Goal: Find specific page/section: Find specific page/section

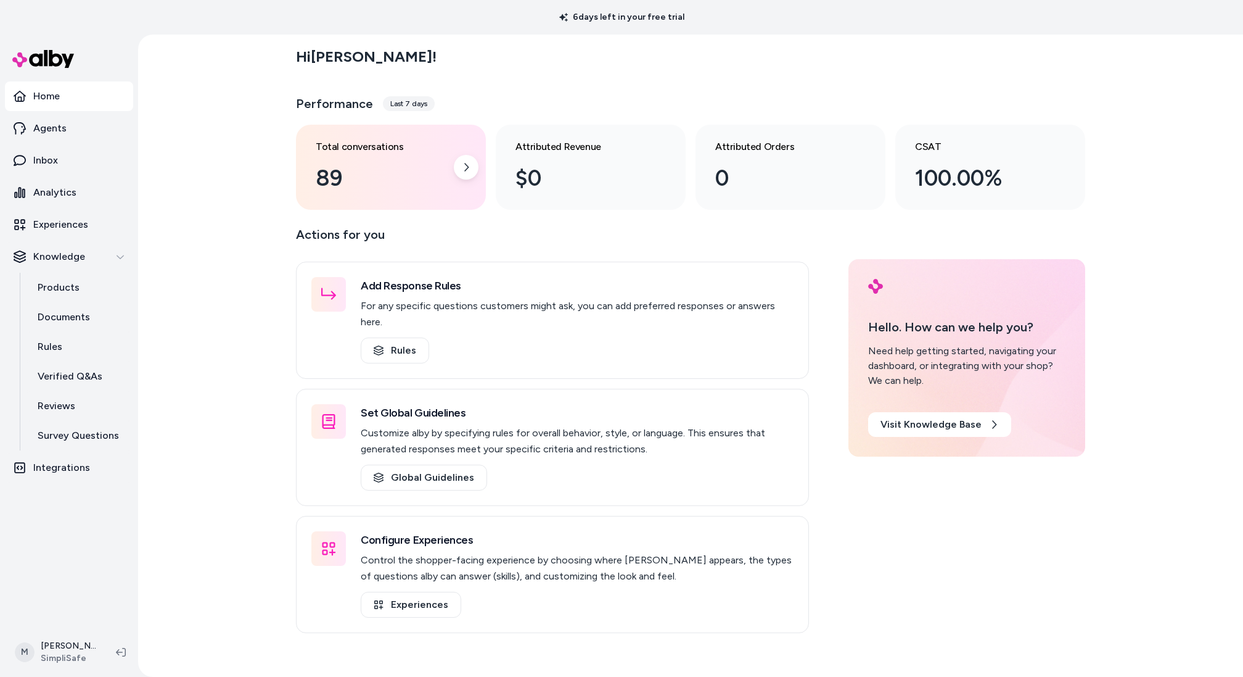
click at [387, 162] on div "89" at bounding box center [381, 178] width 131 height 33
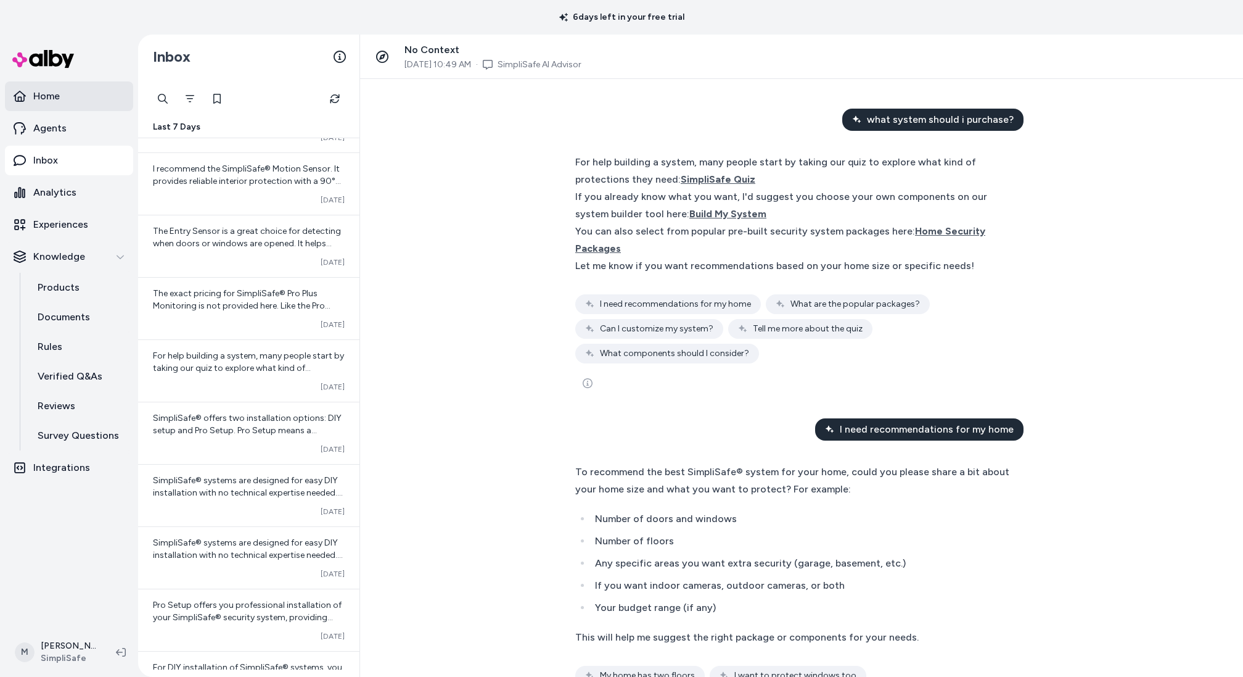
click at [81, 98] on link "Home" at bounding box center [69, 96] width 128 height 30
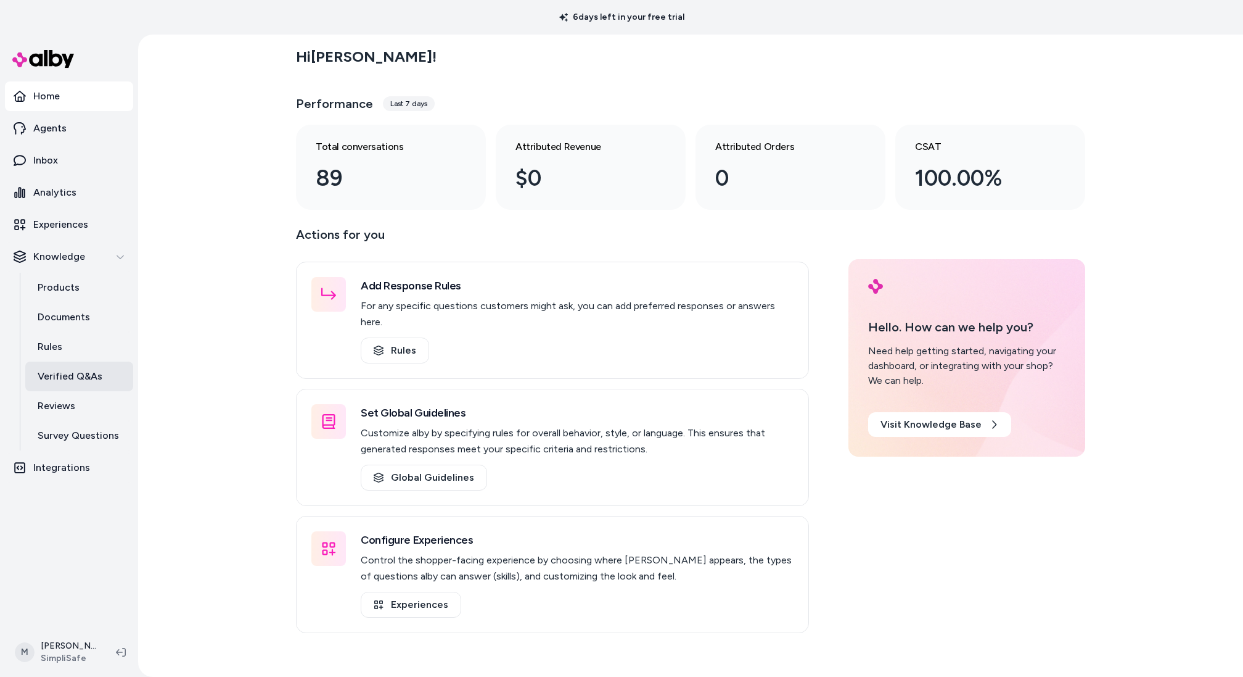
click at [82, 369] on p "Verified Q&As" at bounding box center [70, 376] width 65 height 15
